Goal: Task Accomplishment & Management: Complete application form

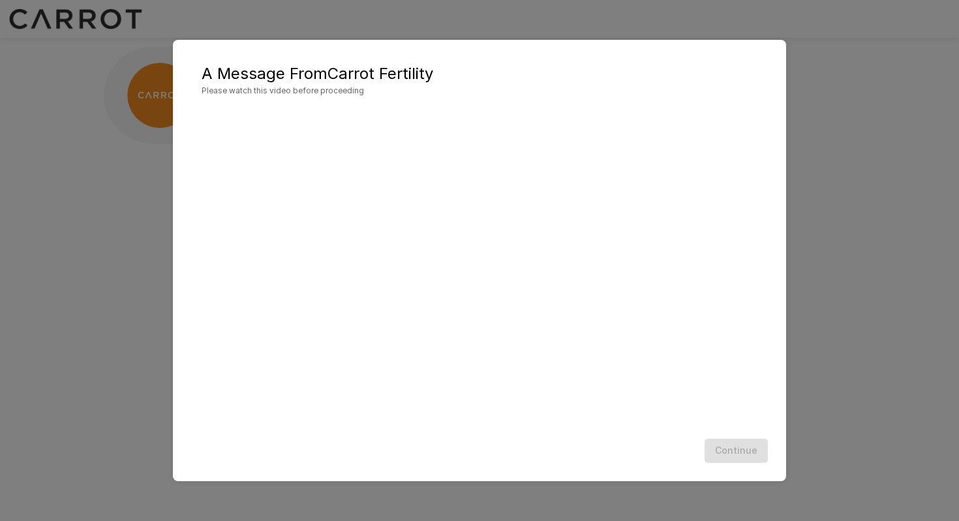
scroll to position [1, 0]
click at [557, 448] on div "Continue" at bounding box center [479, 450] width 587 height 35
click at [424, 74] on h5 "A Message From Carrot Fertility" at bounding box center [480, 73] width 556 height 21
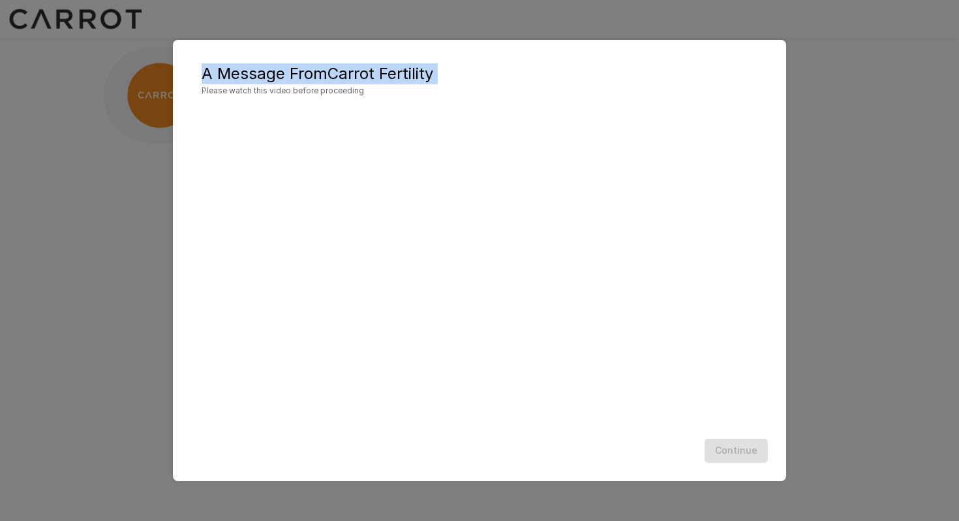
click at [350, 74] on h5 "A Message From Carrot Fertility" at bounding box center [480, 73] width 556 height 21
click at [307, 78] on h5 "A Message From Carrot Fertility" at bounding box center [480, 73] width 556 height 21
click at [266, 75] on h5 "A Message From Carrot Fertility" at bounding box center [480, 73] width 556 height 21
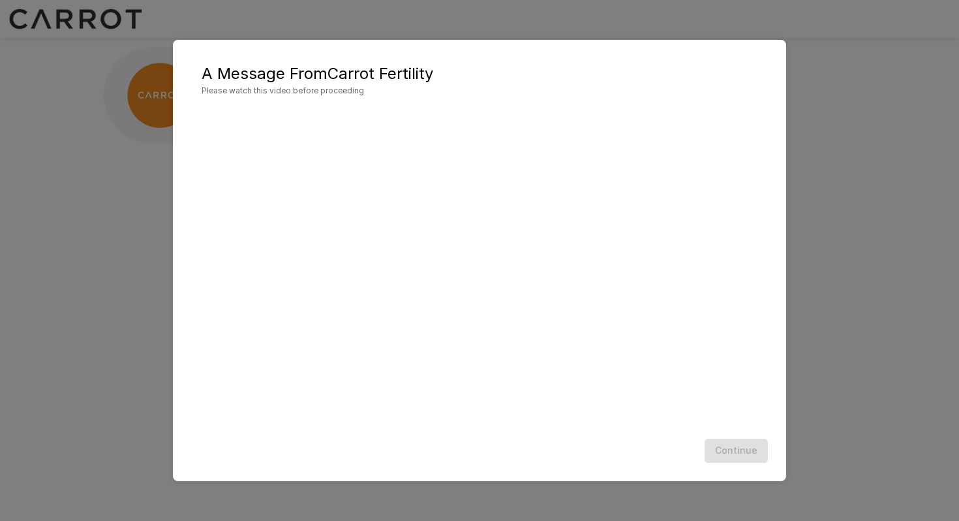
click at [266, 75] on h5 "A Message From Carrot Fertility" at bounding box center [480, 73] width 556 height 21
click at [311, 72] on h5 "A Message From Carrot Fertility" at bounding box center [480, 73] width 556 height 21
click at [365, 70] on h5 "A Message From Carrot Fertility" at bounding box center [480, 73] width 556 height 21
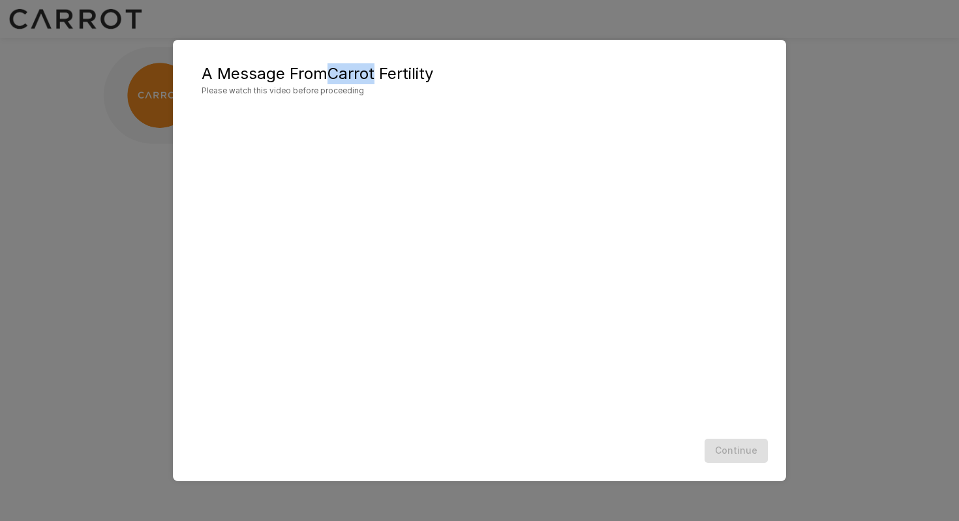
click at [403, 71] on h5 "A Message From Carrot Fertility" at bounding box center [480, 73] width 556 height 21
click at [352, 74] on h5 "A Message From Carrot Fertility" at bounding box center [480, 73] width 556 height 21
click at [310, 72] on h5 "A Message From Carrot Fertility" at bounding box center [480, 73] width 556 height 21
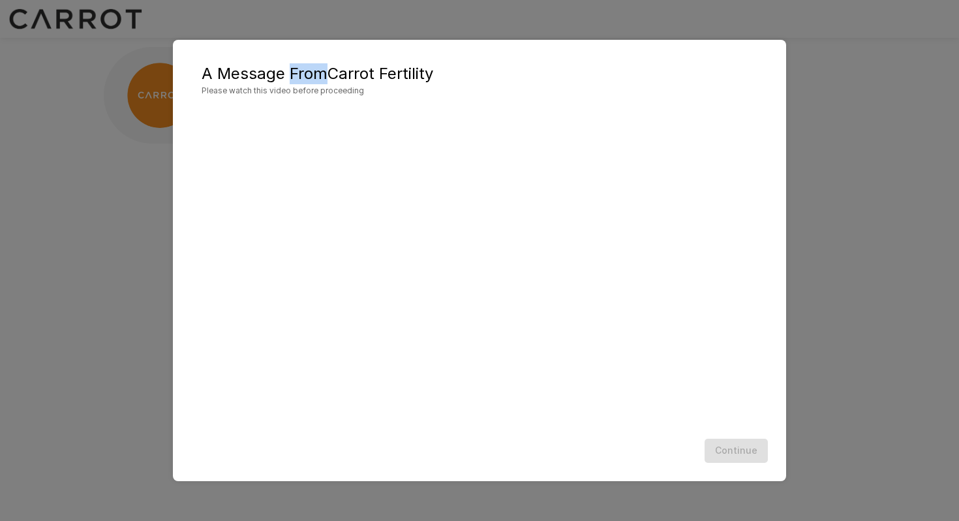
click at [258, 76] on h5 "A Message From Carrot Fertility" at bounding box center [480, 73] width 556 height 21
click at [304, 75] on h5 "A Message From Carrot Fertility" at bounding box center [480, 73] width 556 height 21
click at [335, 73] on h5 "A Message From Carrot Fertility" at bounding box center [480, 73] width 556 height 21
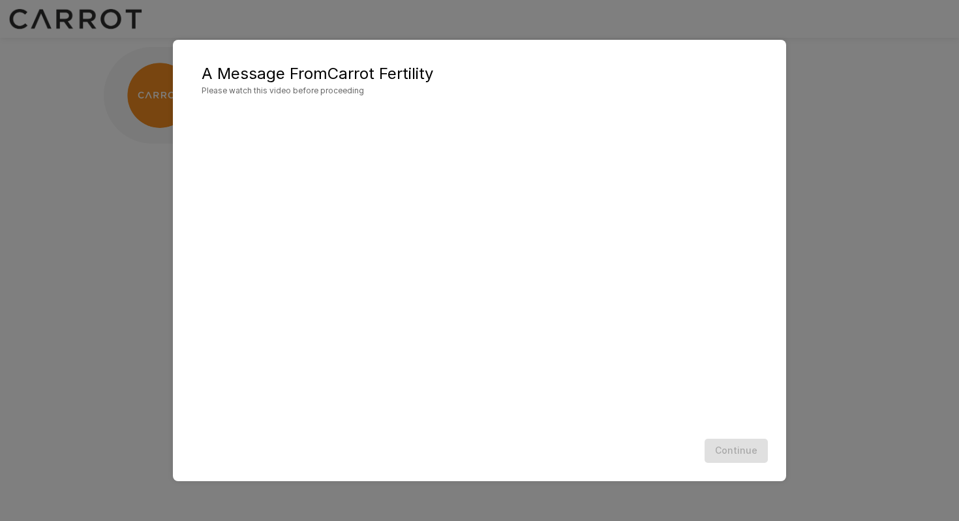
click at [335, 73] on h5 "A Message From Carrot Fertility" at bounding box center [480, 73] width 556 height 21
click at [386, 70] on h5 "A Message From Carrot Fertility" at bounding box center [480, 73] width 556 height 21
click at [356, 70] on h5 "A Message From Carrot Fertility" at bounding box center [480, 73] width 556 height 21
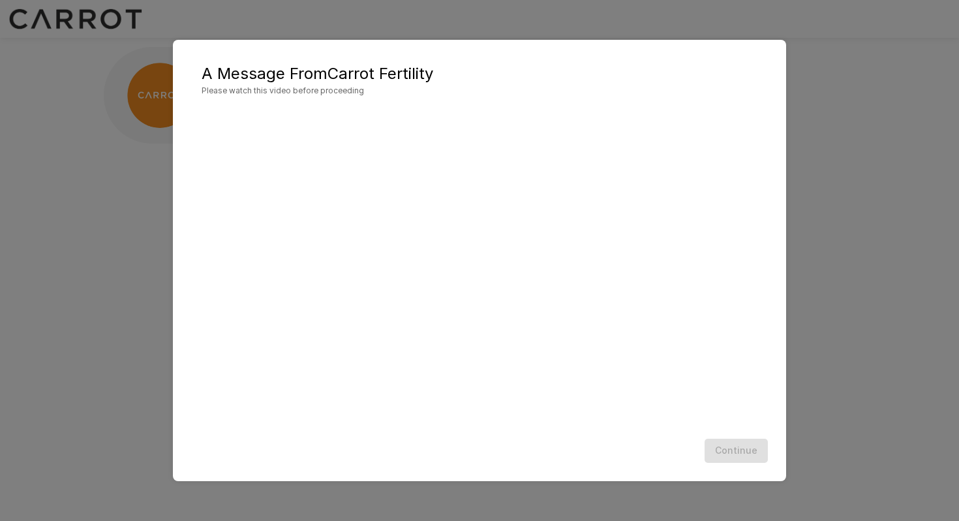
click at [356, 70] on h5 "A Message From Carrot Fertility" at bounding box center [480, 73] width 556 height 21
click at [312, 70] on h5 "A Message From Carrot Fertility" at bounding box center [480, 73] width 556 height 21
click at [273, 75] on h5 "A Message From Carrot Fertility" at bounding box center [480, 73] width 556 height 21
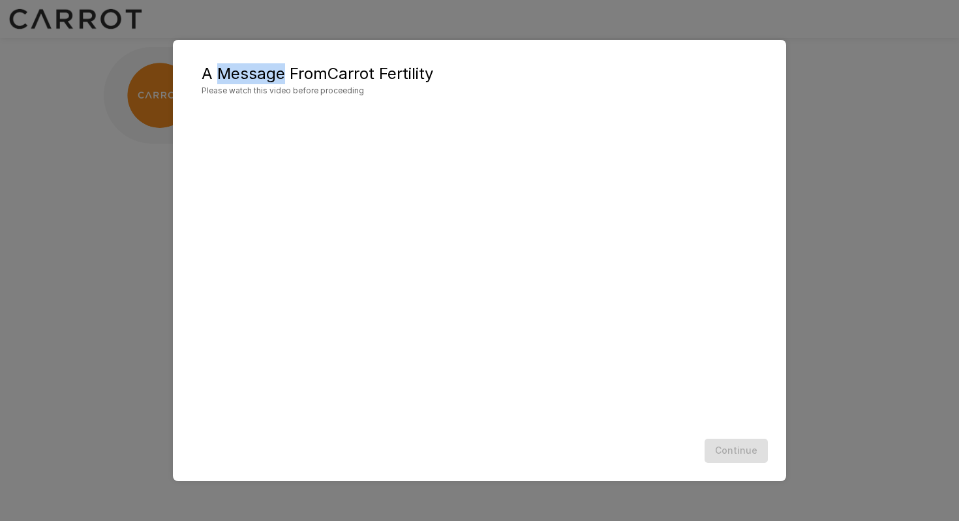
click at [305, 76] on h5 "A Message From Carrot Fertility" at bounding box center [480, 73] width 556 height 21
click at [342, 76] on h5 "A Message From Carrot Fertility" at bounding box center [480, 73] width 556 height 21
click at [401, 74] on h5 "A Message From Carrot Fertility" at bounding box center [480, 73] width 556 height 21
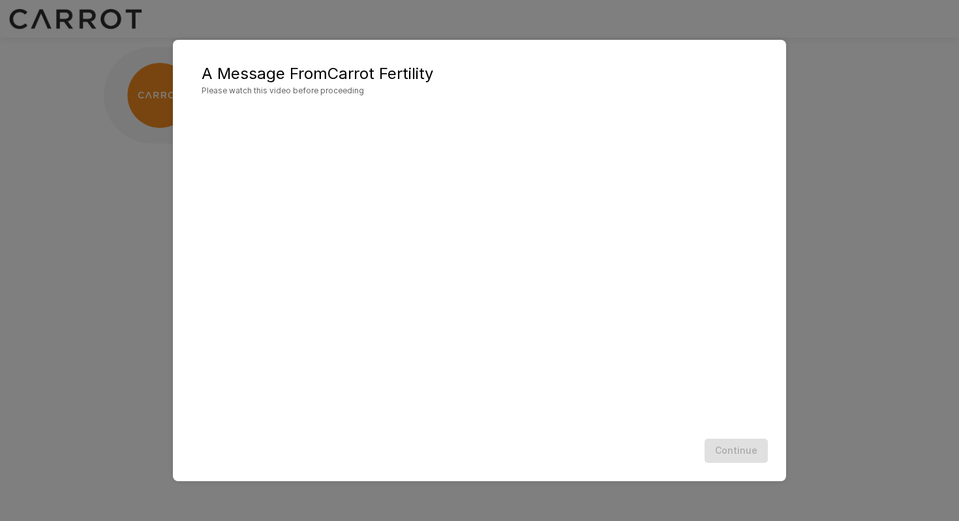
click at [401, 74] on h5 "A Message From Carrot Fertility" at bounding box center [480, 73] width 556 height 21
click at [445, 74] on h5 "A Message From Carrot Fertility" at bounding box center [480, 73] width 556 height 21
click at [736, 455] on button "Continue" at bounding box center [735, 450] width 63 height 24
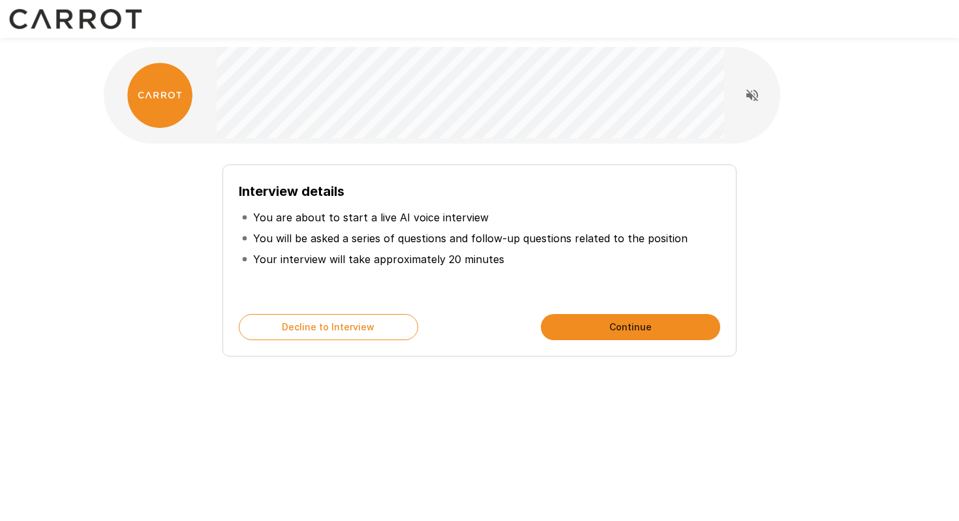
click at [367, 237] on p "You will be asked a series of questions and follow-up questions related to the …" at bounding box center [470, 238] width 434 height 16
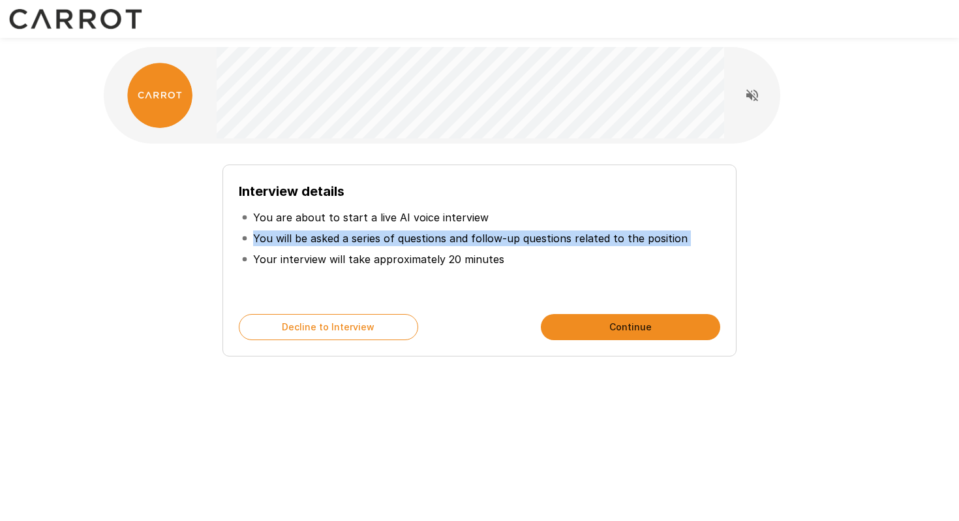
click at [360, 257] on p "Your interview will take approximately 20 minutes" at bounding box center [378, 259] width 251 height 16
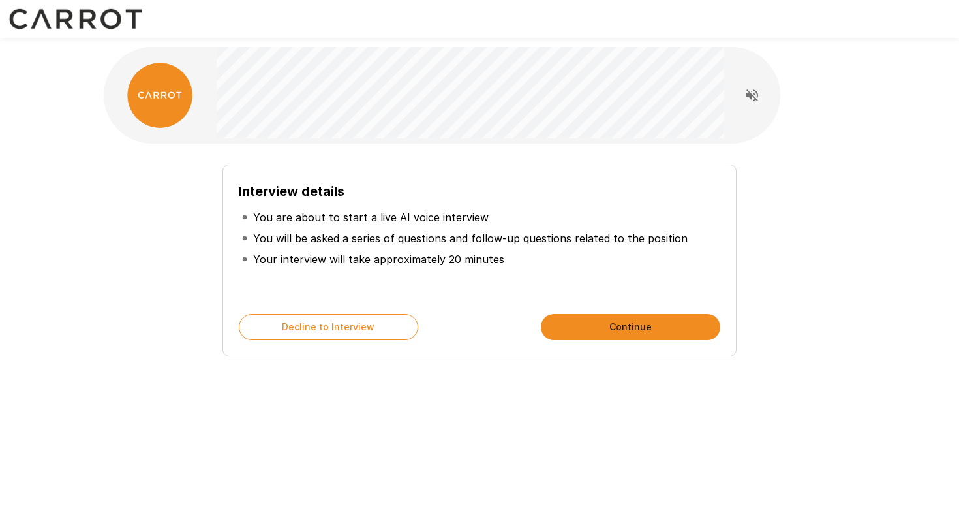
click at [360, 257] on p "Your interview will take approximately 20 minutes" at bounding box center [378, 259] width 251 height 16
click at [391, 258] on p "Your interview will take approximately 20 minutes" at bounding box center [378, 259] width 251 height 16
